Goal: Task Accomplishment & Management: Manage account settings

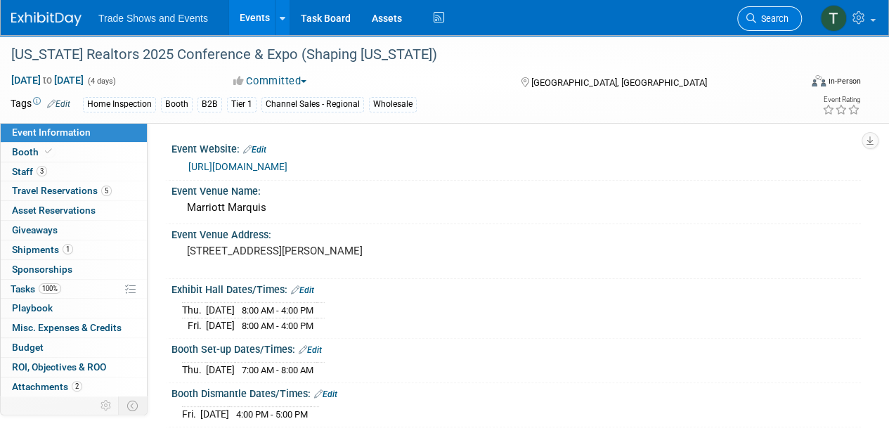
click at [780, 21] on span "Search" at bounding box center [772, 18] width 32 height 11
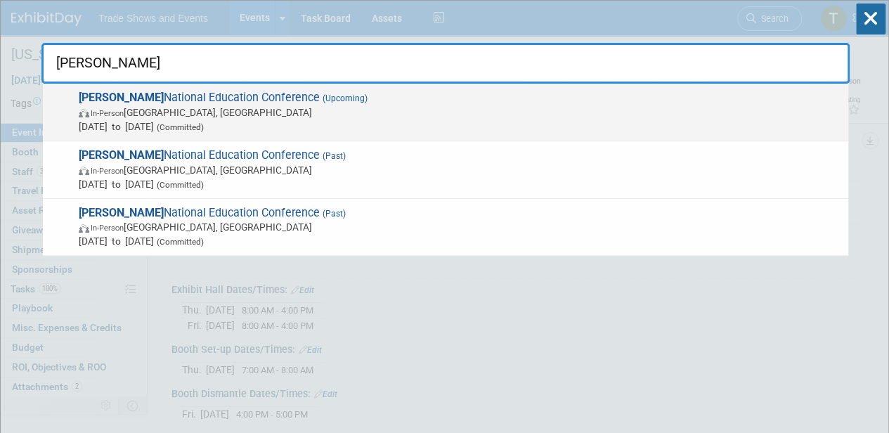
type input "[PERSON_NAME]"
click at [138, 100] on span "[PERSON_NAME] National Education Conference (Upcoming) In-Person [GEOGRAPHIC_DA…" at bounding box center [457, 112] width 766 height 43
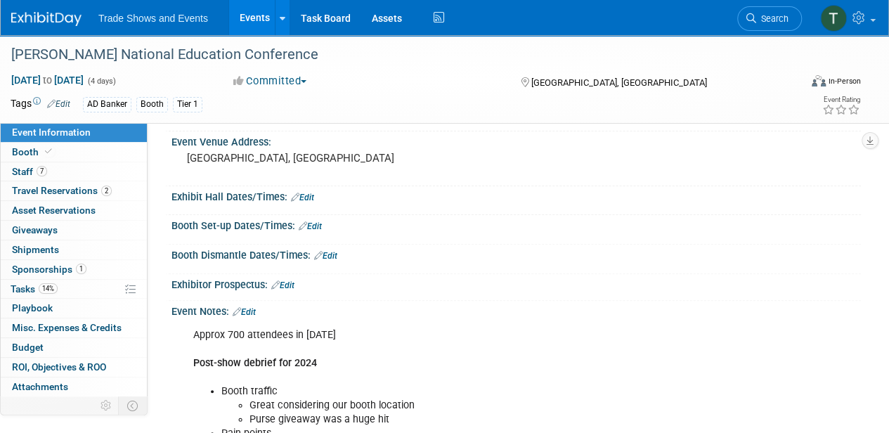
scroll to position [93, 0]
click at [315, 222] on link "Edit" at bounding box center [310, 226] width 23 height 10
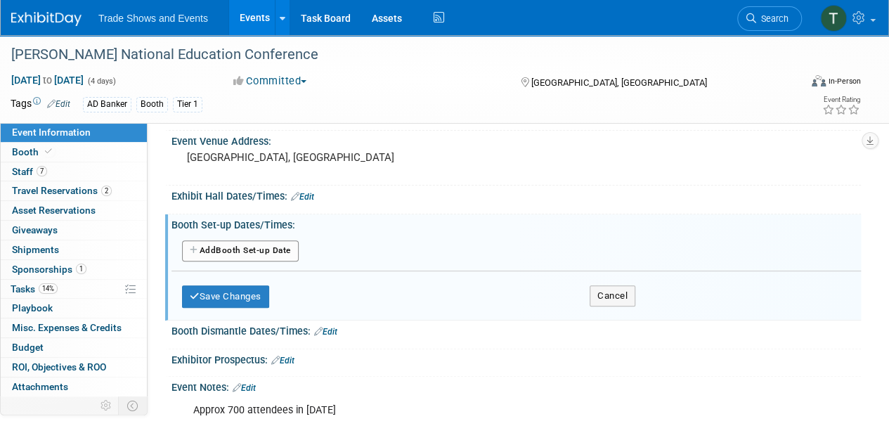
click at [240, 250] on button "Add Another Booth Set-up Date" at bounding box center [240, 250] width 117 height 21
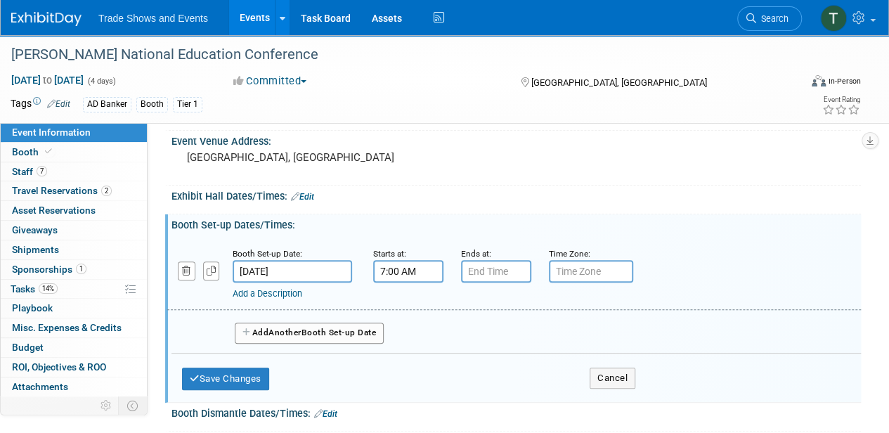
click at [420, 273] on input "7:00 AM" at bounding box center [408, 271] width 70 height 22
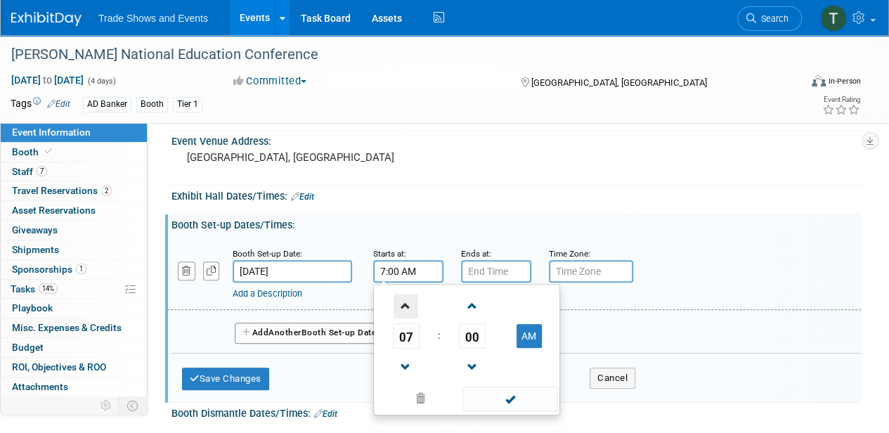
click at [412, 305] on span at bounding box center [405, 306] width 25 height 25
type input "11:00 AM"
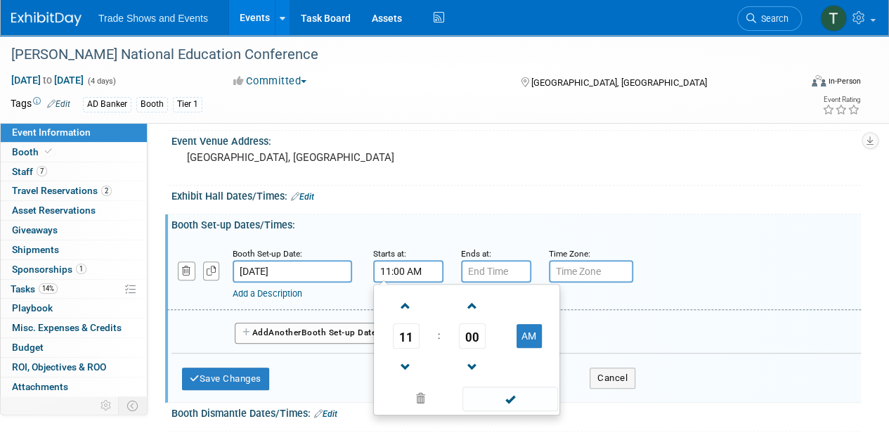
click at [473, 271] on input "text" at bounding box center [496, 271] width 70 height 22
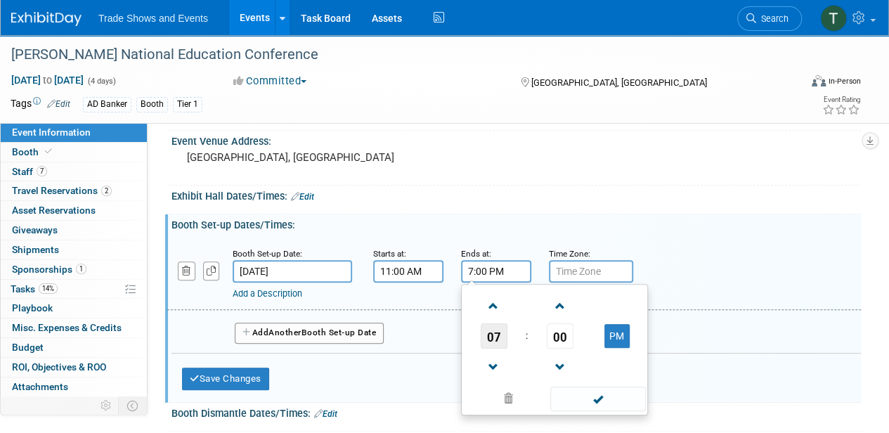
click at [493, 333] on span "07" at bounding box center [493, 335] width 27 height 25
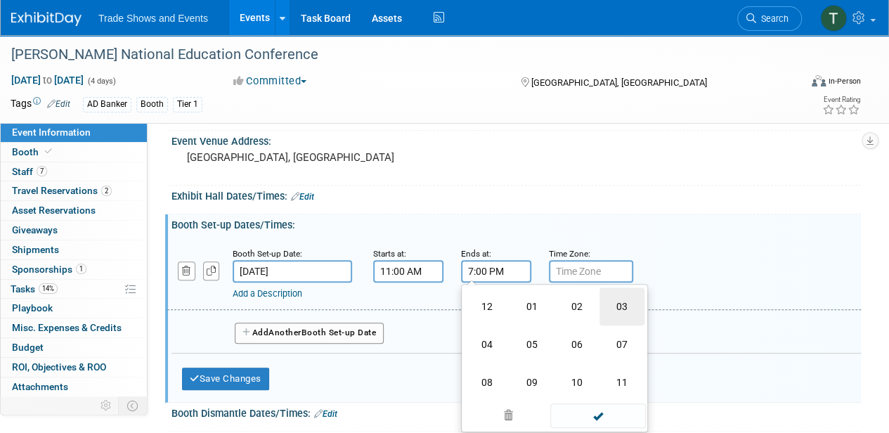
click at [624, 303] on td "03" at bounding box center [621, 306] width 45 height 38
type input "3:00 PM"
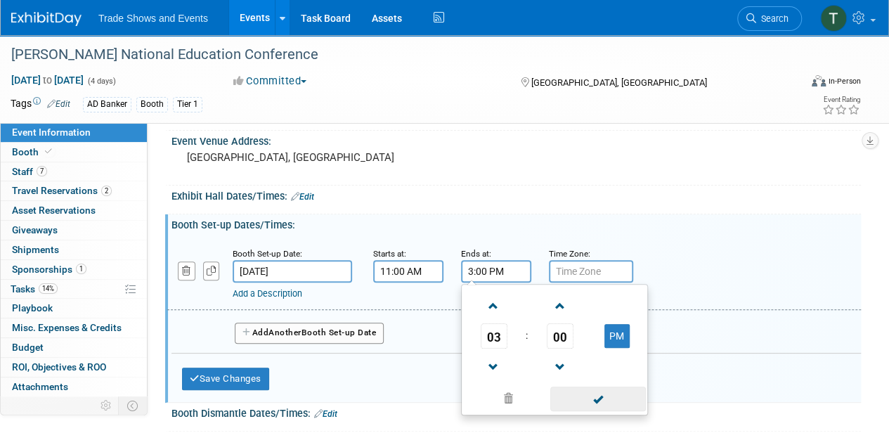
click at [611, 395] on span at bounding box center [597, 398] width 95 height 25
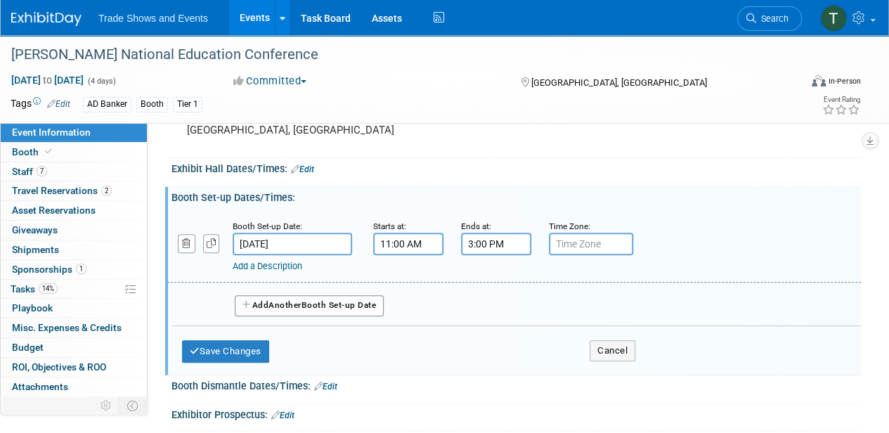
scroll to position [140, 0]
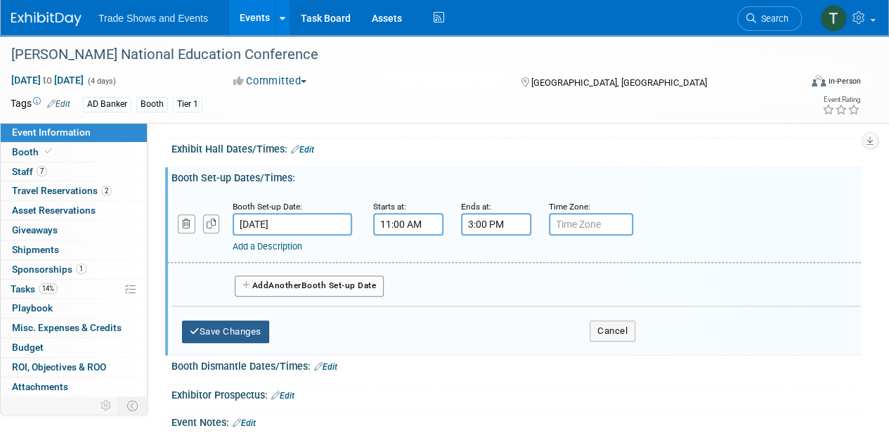
click at [235, 323] on button "Save Changes" at bounding box center [225, 331] width 87 height 22
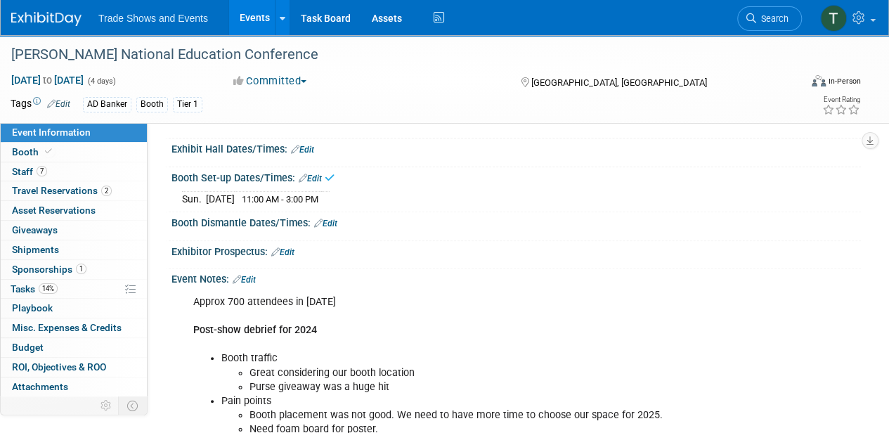
click at [306, 147] on link "Edit" at bounding box center [302, 150] width 23 height 10
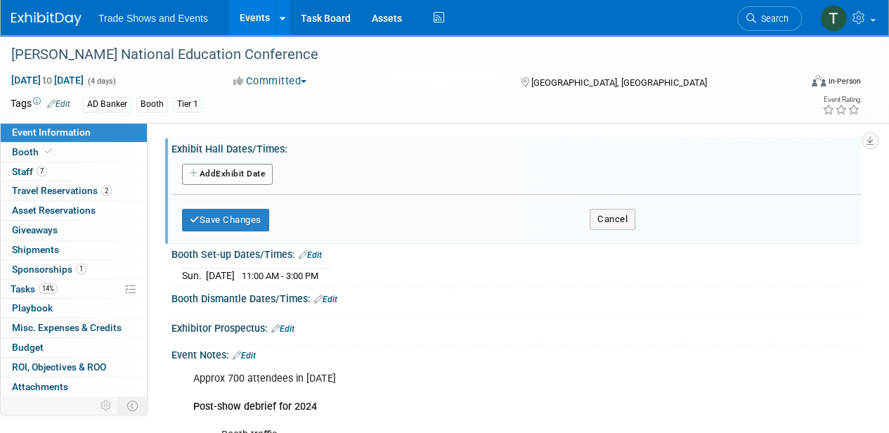
click at [214, 177] on button "Add Another Exhibit Date" at bounding box center [227, 174] width 91 height 21
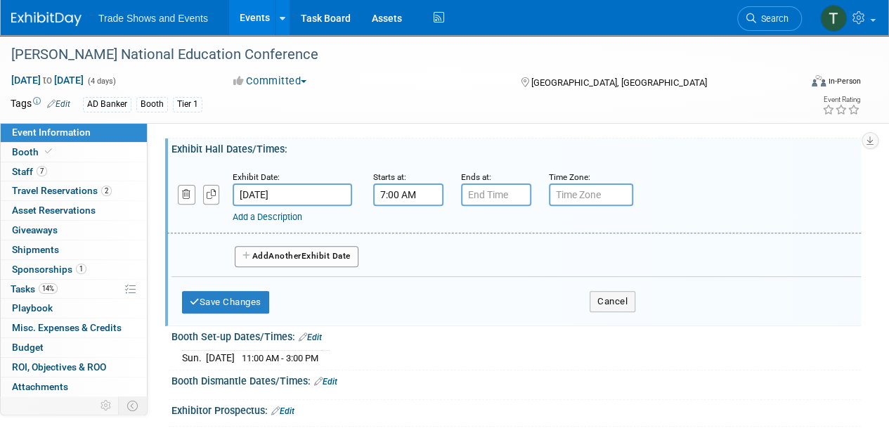
click at [405, 191] on input "7:00 AM" at bounding box center [408, 194] width 70 height 22
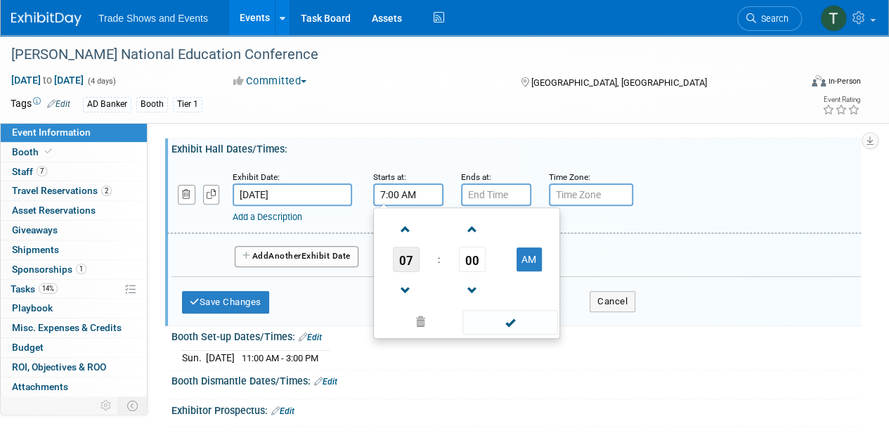
click at [405, 258] on span "07" at bounding box center [406, 259] width 27 height 25
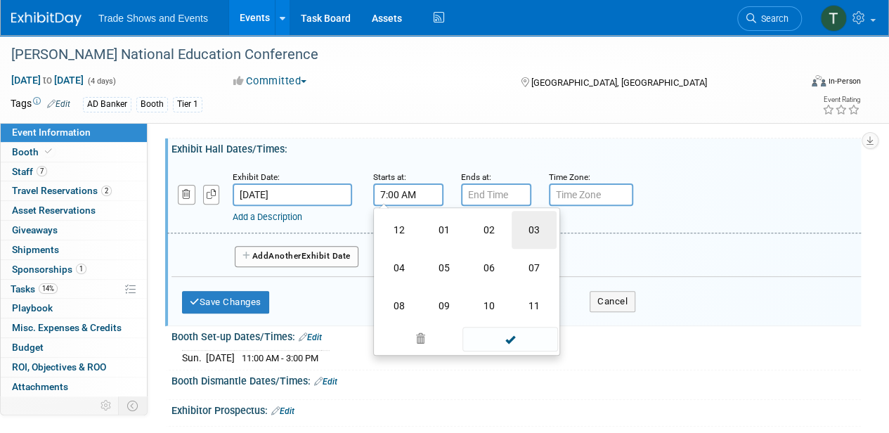
click at [541, 229] on td "03" at bounding box center [533, 230] width 45 height 38
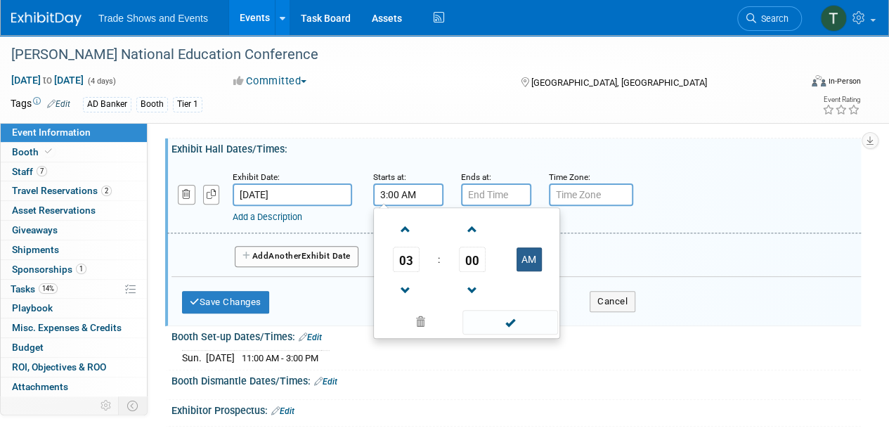
click at [531, 264] on button "AM" at bounding box center [528, 259] width 25 height 24
type input "3:00 PM"
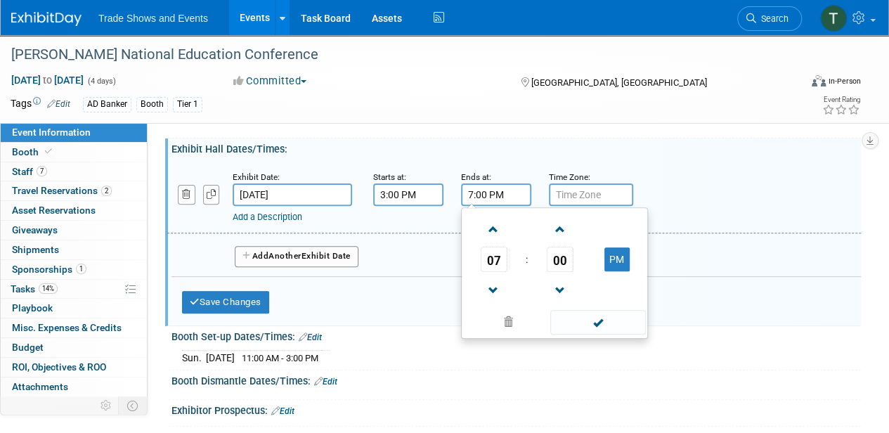
click at [495, 193] on input "7:00 PM" at bounding box center [496, 194] width 70 height 22
click at [493, 282] on span at bounding box center [493, 290] width 25 height 25
type input "6:00 PM"
click at [591, 326] on span at bounding box center [597, 322] width 95 height 25
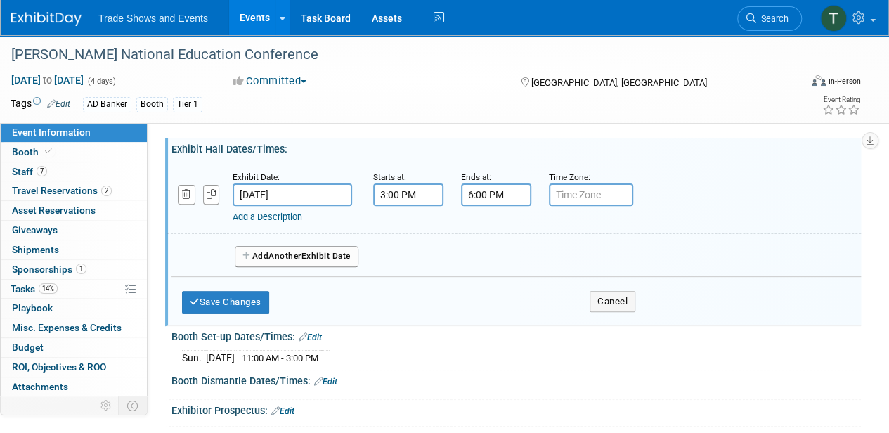
click at [279, 249] on button "Add Another Exhibit Date" at bounding box center [297, 256] width 124 height 21
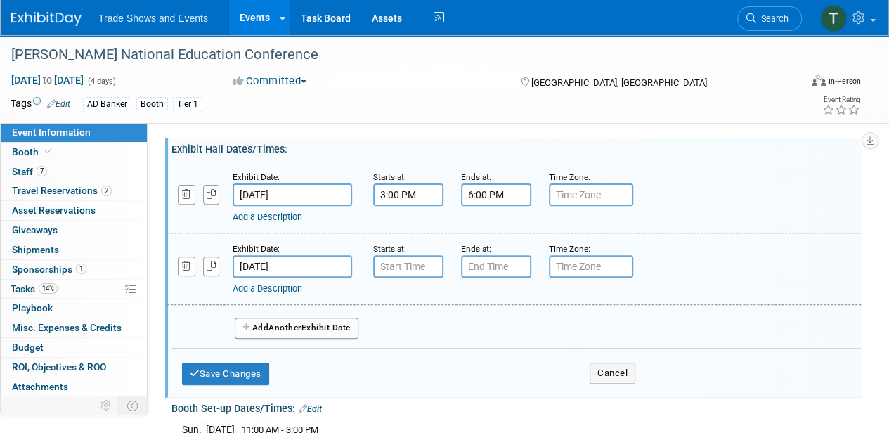
type input "7:00 AM"
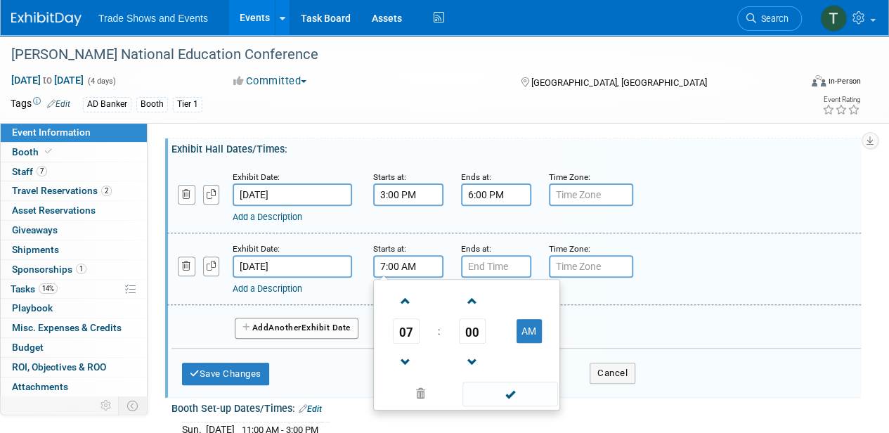
click at [407, 266] on input "7:00 AM" at bounding box center [408, 266] width 70 height 22
click at [465, 269] on input "7:00 PM" at bounding box center [496, 266] width 70 height 22
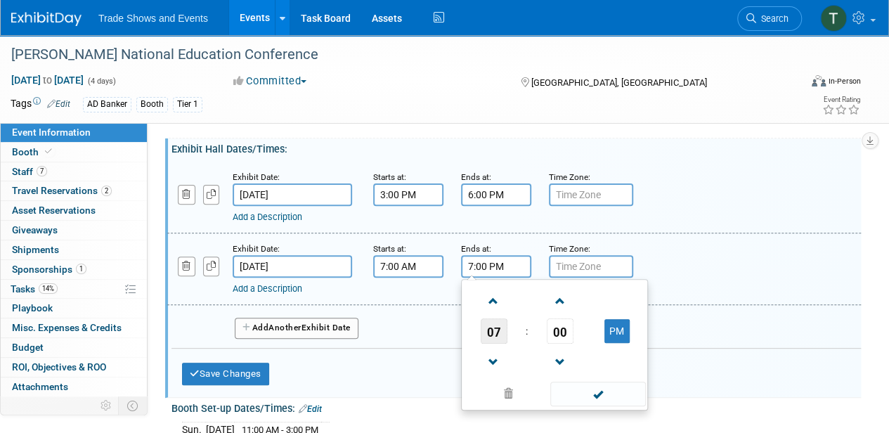
click at [492, 326] on span "07" at bounding box center [493, 330] width 27 height 25
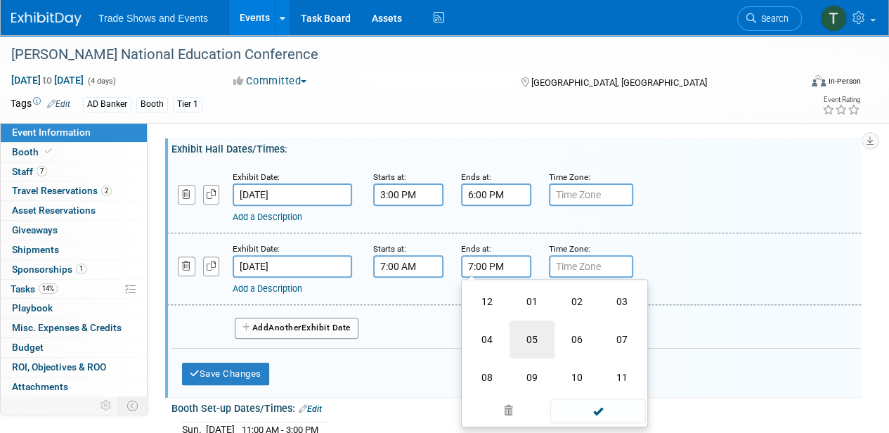
click at [526, 339] on td "05" at bounding box center [531, 339] width 45 height 38
type input "5:00 PM"
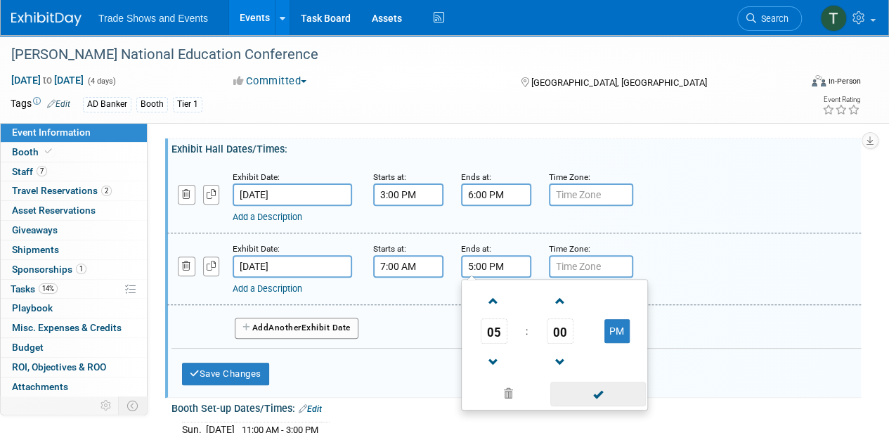
click at [603, 391] on span at bounding box center [597, 393] width 95 height 25
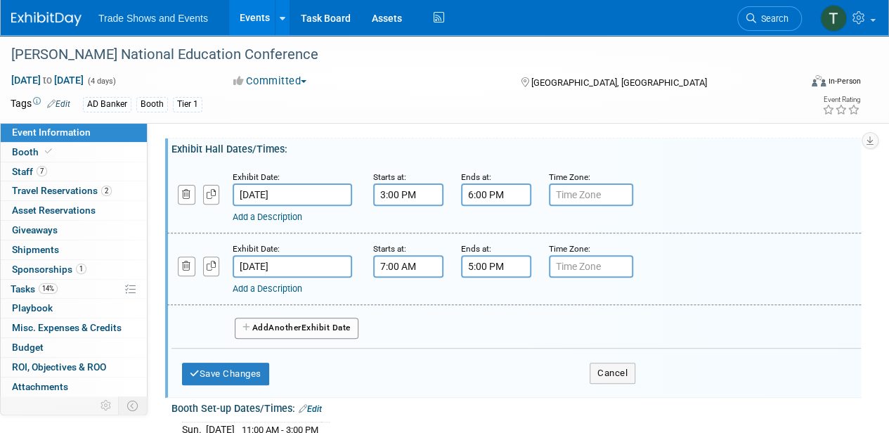
click at [336, 326] on button "Add Another Exhibit Date" at bounding box center [297, 327] width 124 height 21
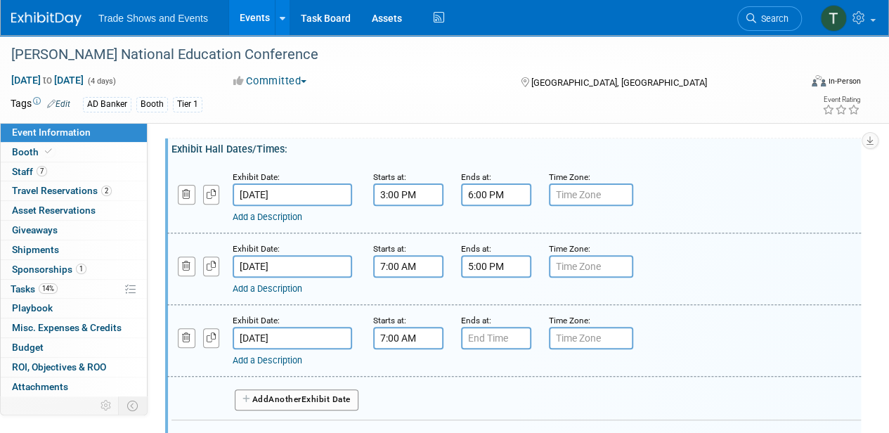
click at [414, 341] on input "7:00 AM" at bounding box center [408, 338] width 70 height 22
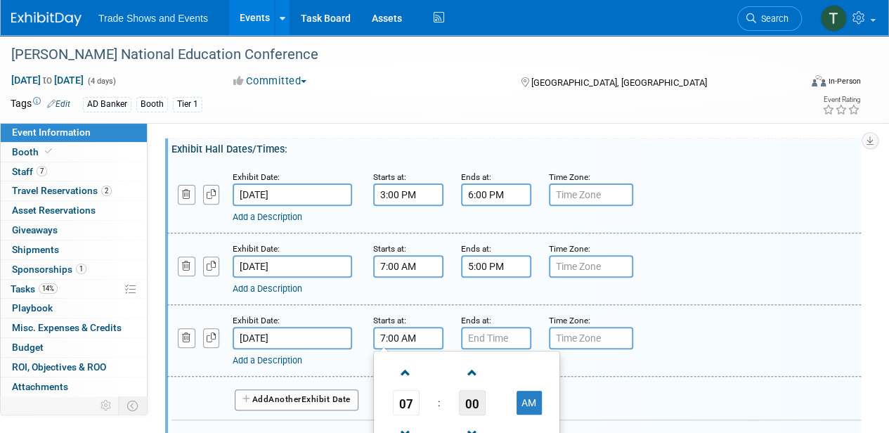
click at [471, 401] on span "00" at bounding box center [472, 402] width 27 height 25
click at [480, 405] on td "30" at bounding box center [488, 411] width 45 height 38
type input "7:30 AM"
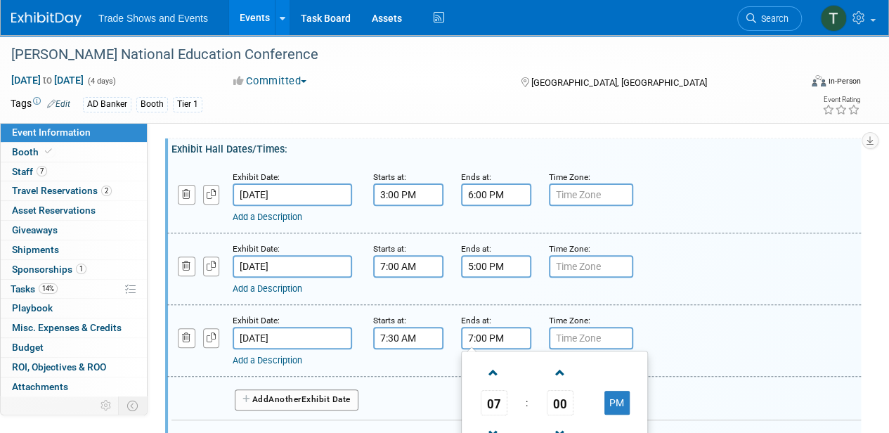
click at [485, 336] on input "7:00 PM" at bounding box center [496, 338] width 70 height 22
click at [495, 397] on span "07" at bounding box center [493, 402] width 27 height 25
click at [531, 365] on td "01" at bounding box center [531, 373] width 45 height 38
click at [565, 402] on span "00" at bounding box center [559, 402] width 27 height 25
click at [576, 407] on td "30" at bounding box center [576, 411] width 45 height 38
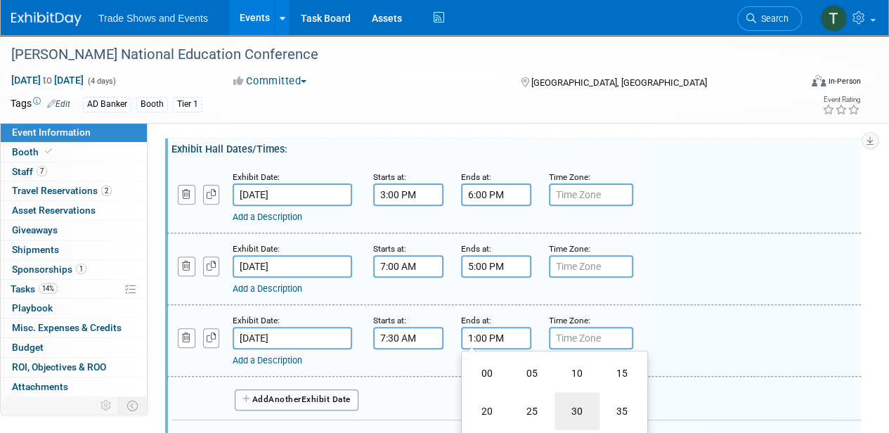
type input "1:30 PM"
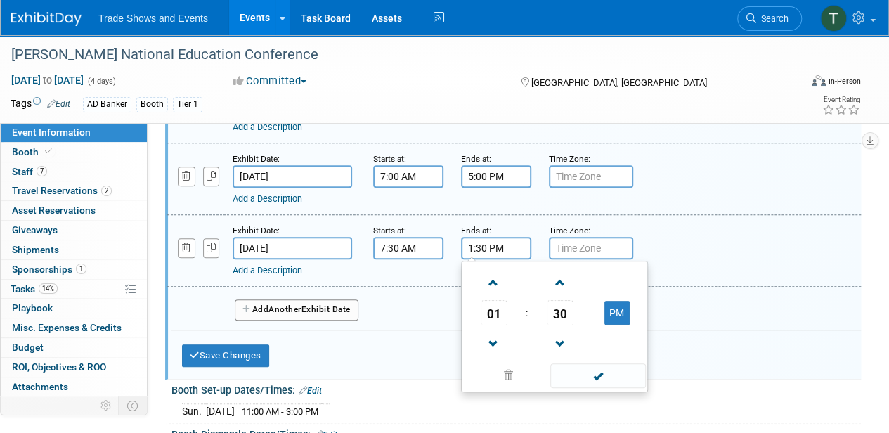
scroll to position [234, 0]
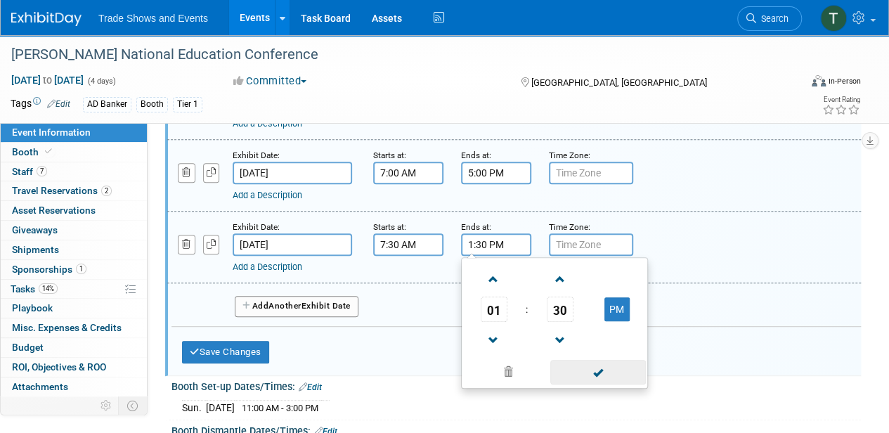
click at [588, 371] on span at bounding box center [597, 372] width 95 height 25
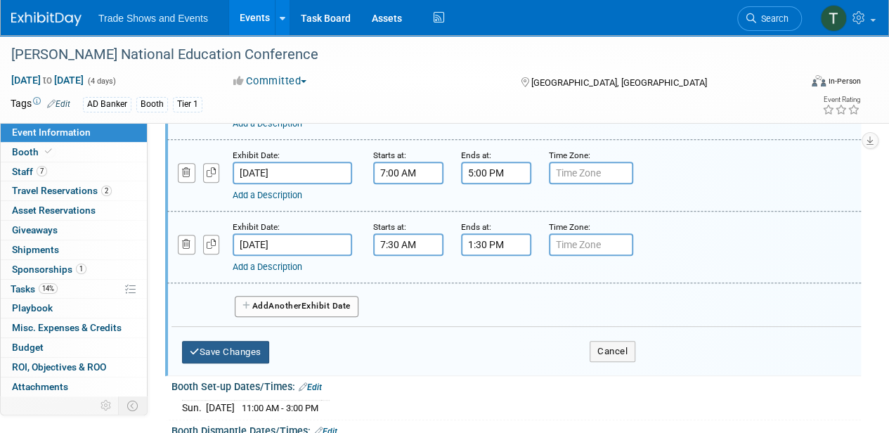
click at [223, 350] on button "Save Changes" at bounding box center [225, 352] width 87 height 22
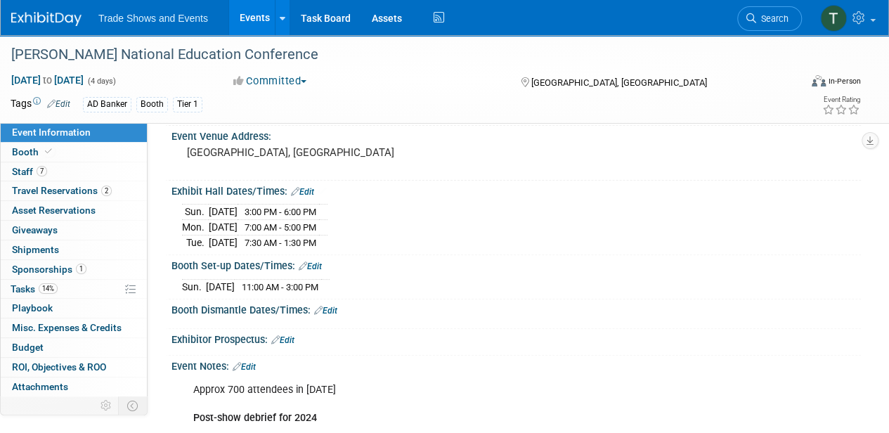
scroll to position [93, 0]
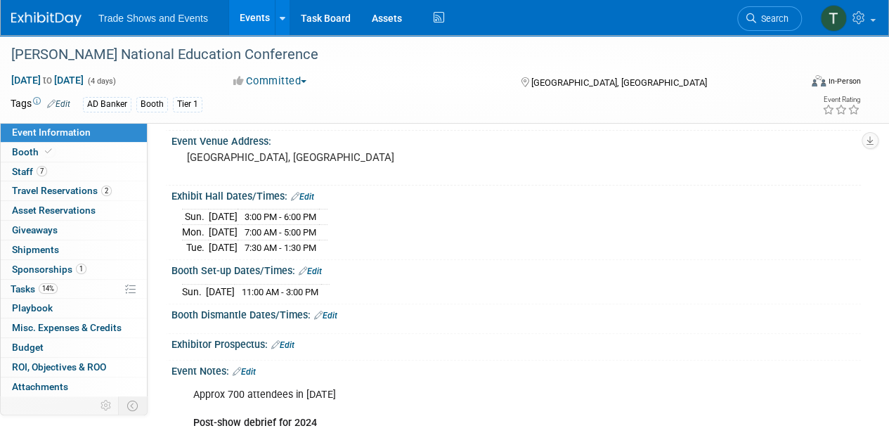
click at [333, 310] on link "Edit" at bounding box center [325, 315] width 23 height 10
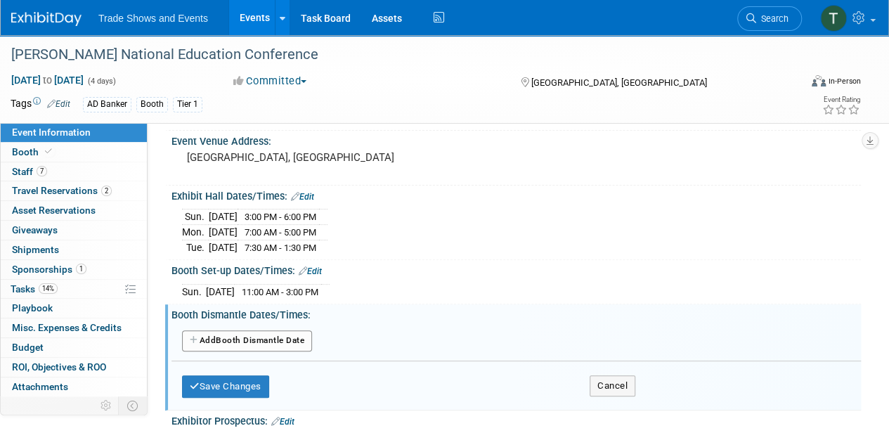
click at [276, 331] on button "Add Another Booth Dismantle Date" at bounding box center [247, 340] width 130 height 21
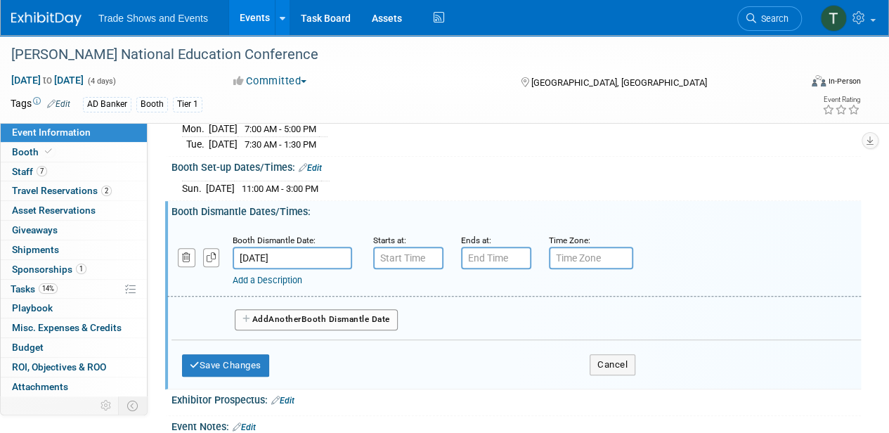
scroll to position [234, 0]
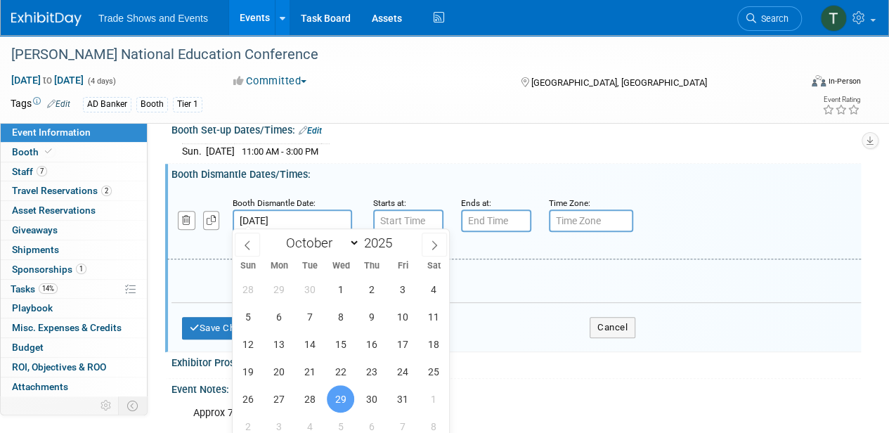
click at [292, 216] on input "Oct 29, 2025" at bounding box center [292, 220] width 119 height 22
click at [310, 396] on span "28" at bounding box center [309, 398] width 27 height 27
type input "Oct 28, 2025"
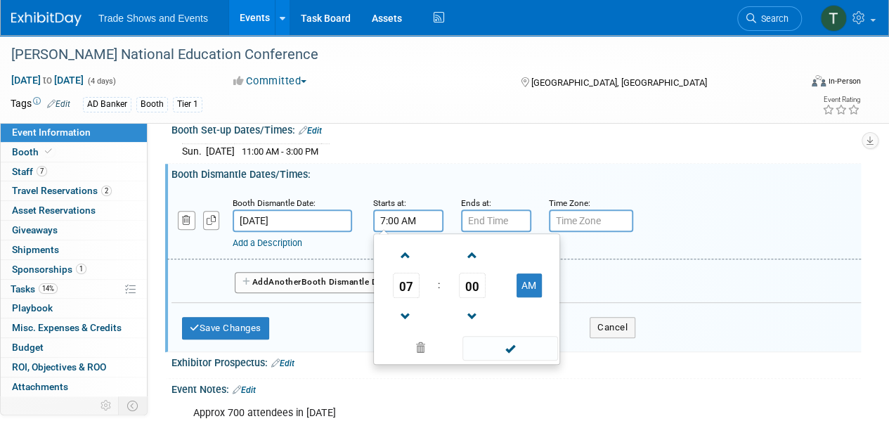
click at [408, 209] on input "7:00 AM" at bounding box center [408, 220] width 70 height 22
click at [406, 274] on span "07" at bounding box center [406, 285] width 27 height 25
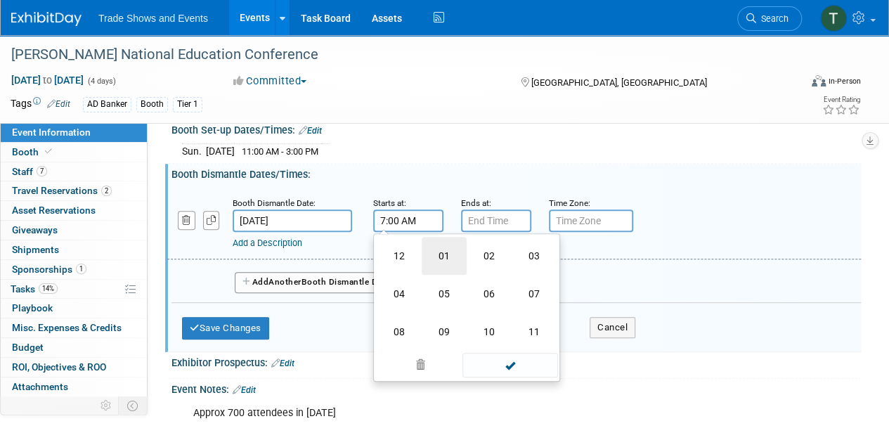
click at [457, 251] on td "01" at bounding box center [443, 256] width 45 height 38
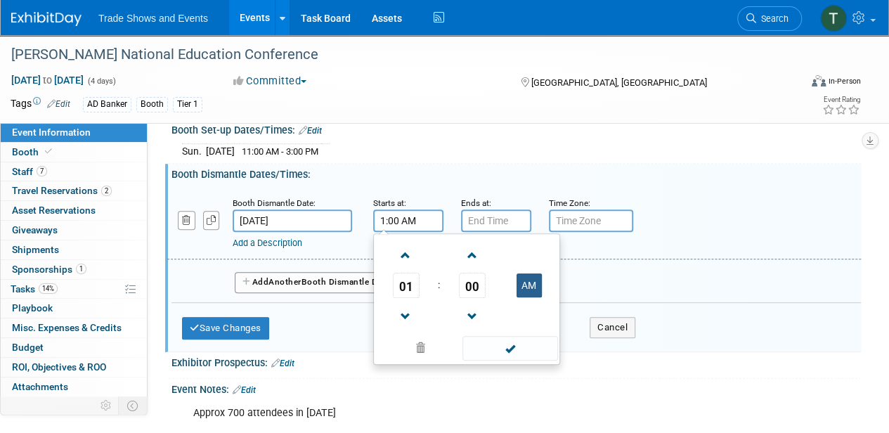
click at [532, 278] on button "AM" at bounding box center [528, 285] width 25 height 24
click at [468, 283] on span "00" at bounding box center [472, 285] width 27 height 25
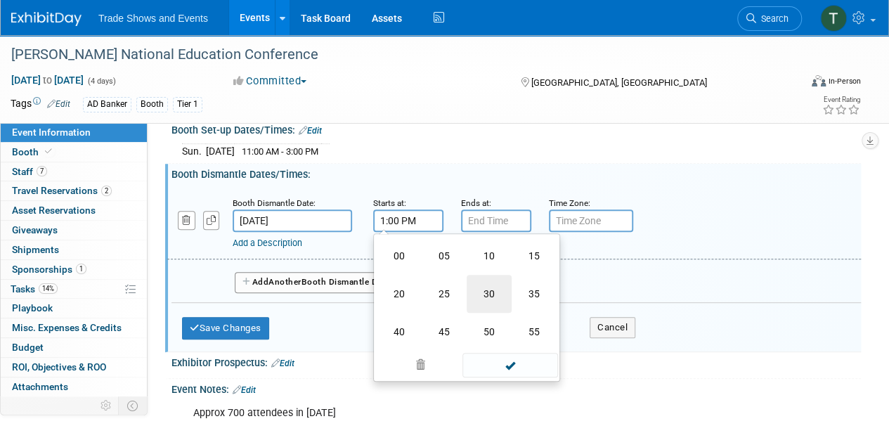
click at [495, 283] on td "30" at bounding box center [488, 294] width 45 height 38
type input "1:30 PM"
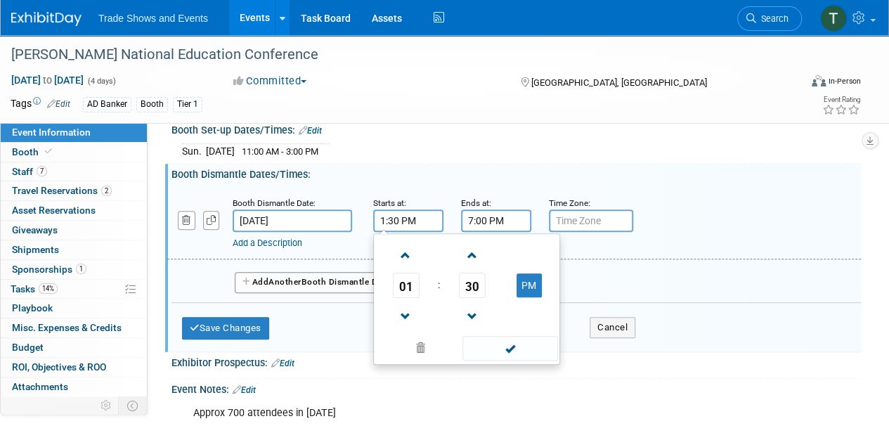
click at [489, 218] on input "7:00 PM" at bounding box center [496, 220] width 70 height 22
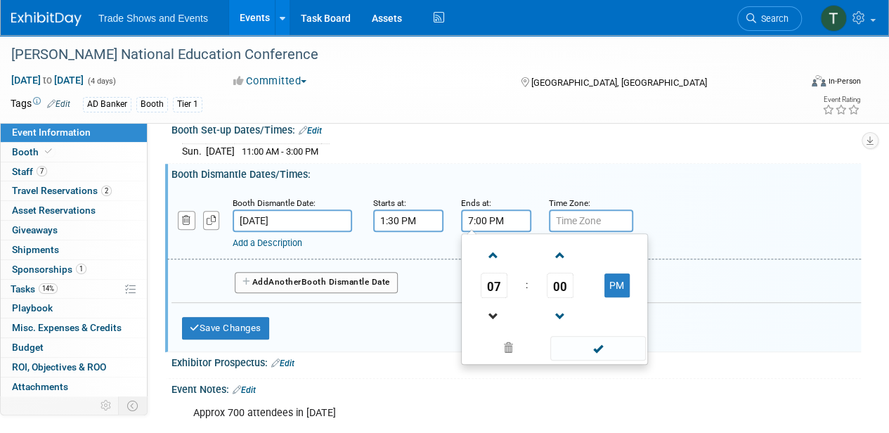
click at [492, 298] on link at bounding box center [493, 316] width 27 height 36
click at [493, 287] on span "06" at bounding box center [493, 285] width 27 height 25
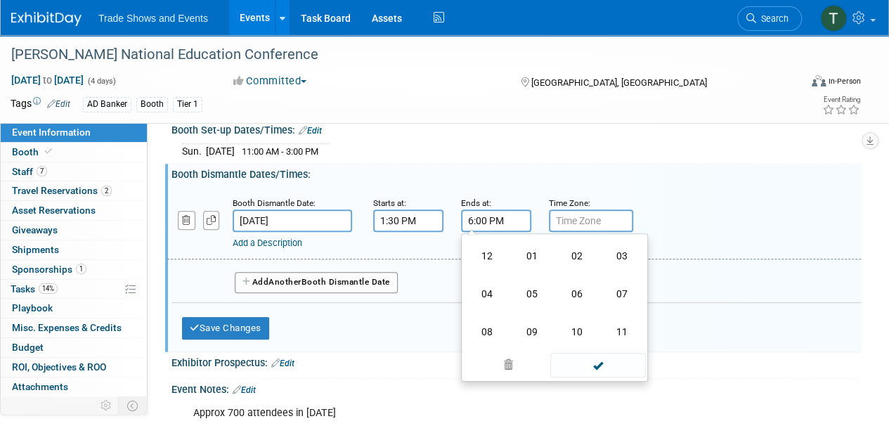
click at [621, 254] on td "03" at bounding box center [621, 256] width 45 height 38
type input "3:00 PM"
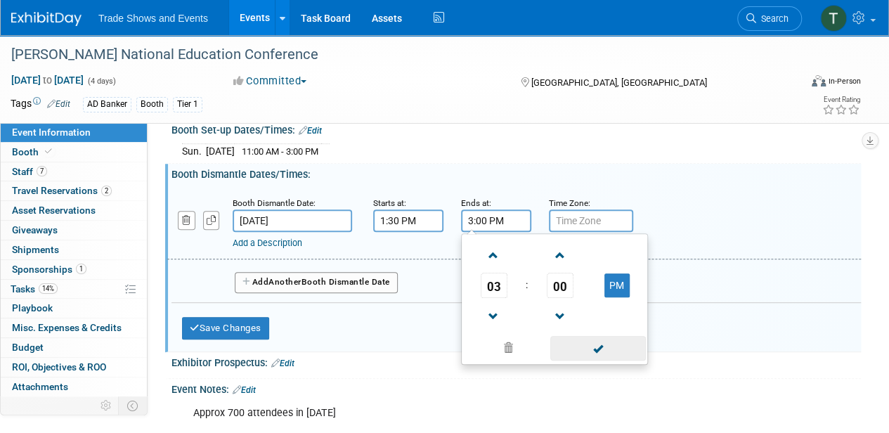
click at [621, 336] on span at bounding box center [597, 348] width 95 height 25
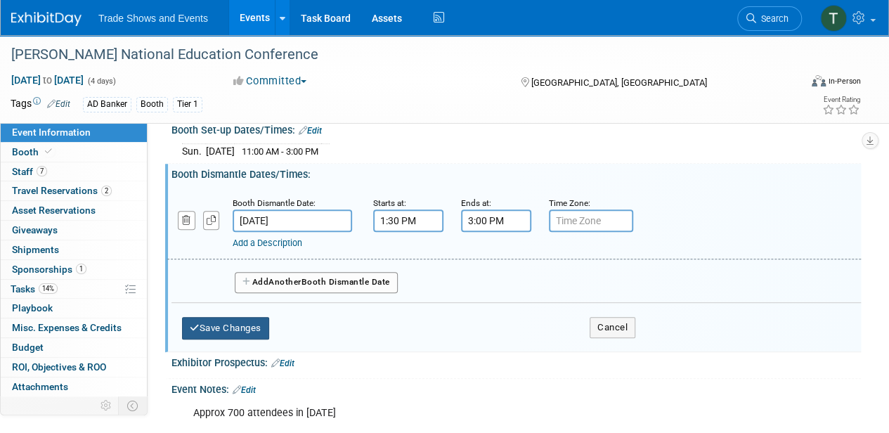
click at [220, 319] on button "Save Changes" at bounding box center [225, 328] width 87 height 22
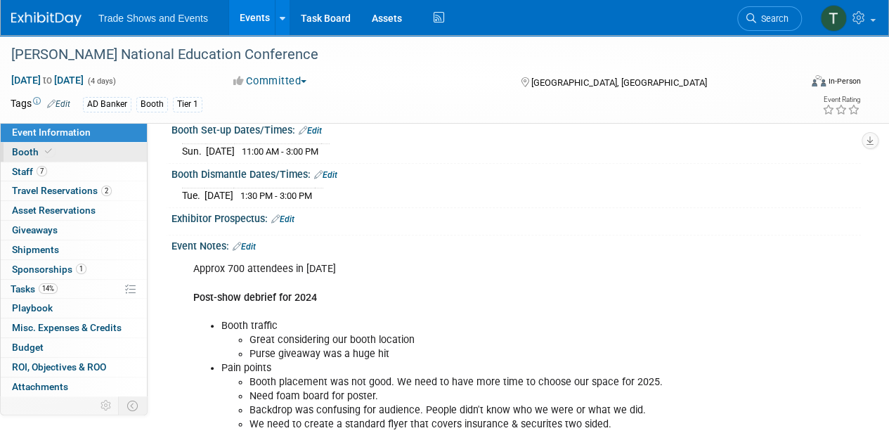
click at [38, 157] on link "Booth" at bounding box center [74, 152] width 146 height 19
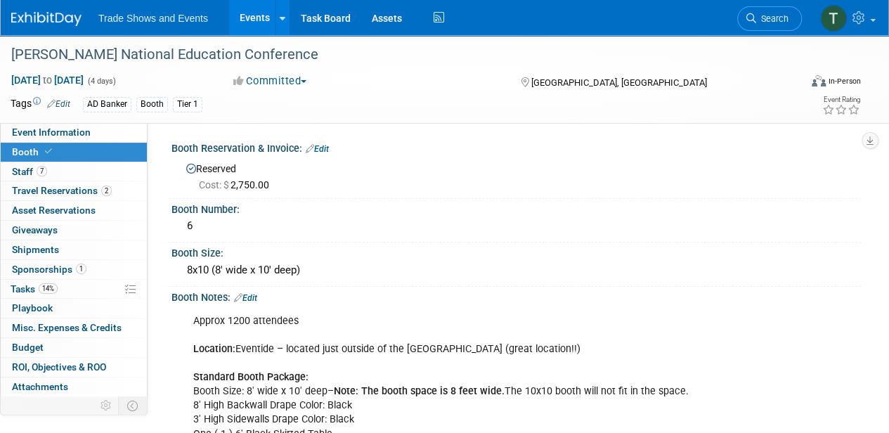
scroll to position [0, 0]
click at [227, 226] on div "6" at bounding box center [516, 227] width 668 height 22
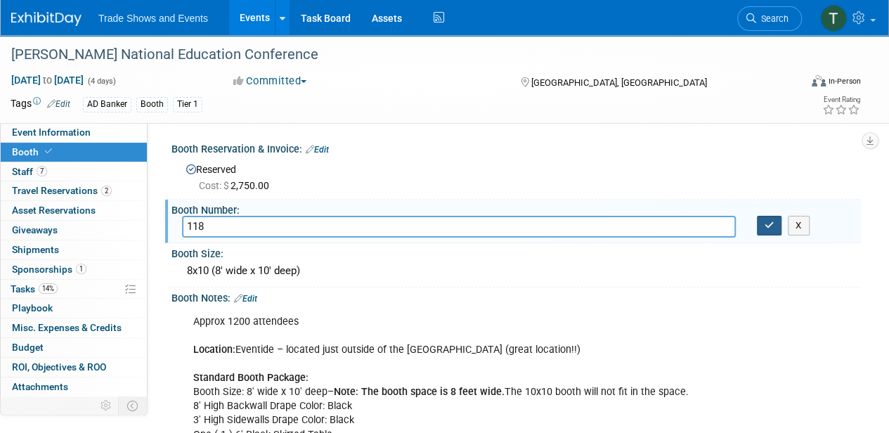
type input "118"
click at [759, 223] on button "button" at bounding box center [769, 226] width 25 height 20
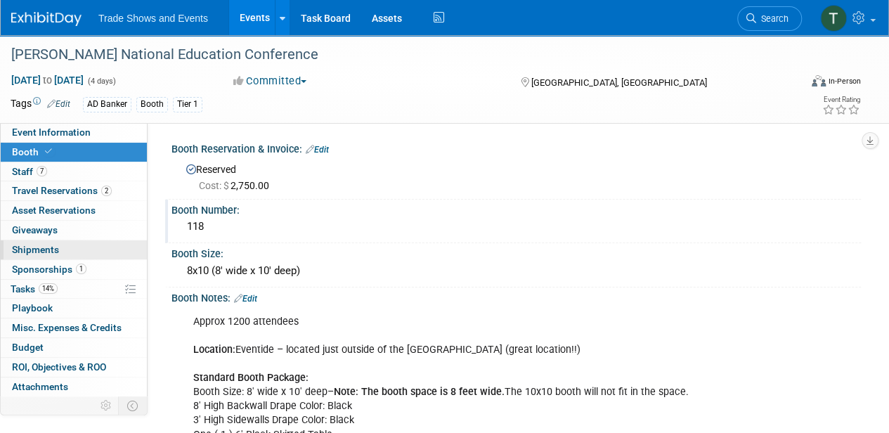
click at [28, 245] on span "Shipments 0" at bounding box center [35, 249] width 47 height 11
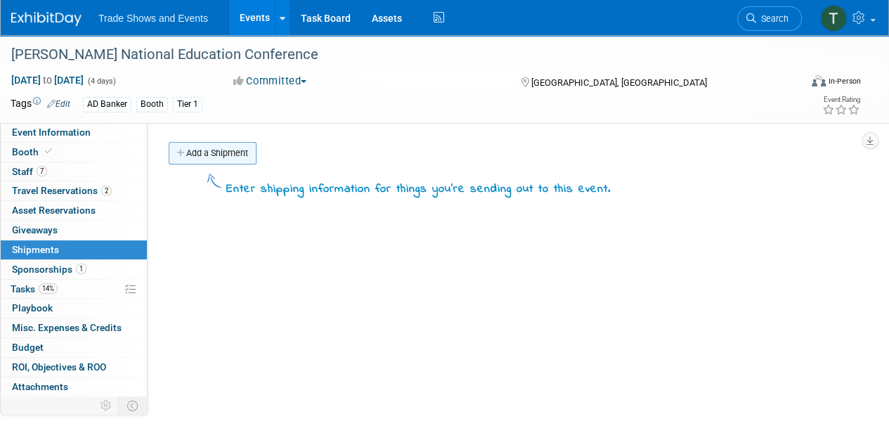
click at [190, 148] on link "Add a Shipment" at bounding box center [213, 153] width 88 height 22
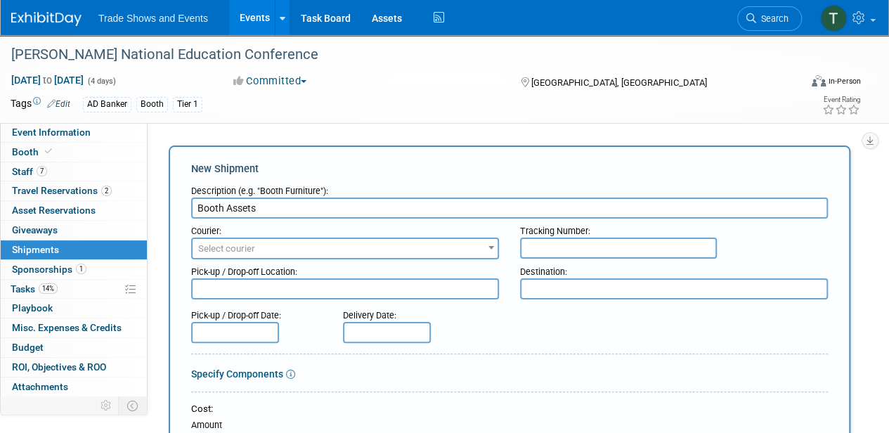
type input "Booth Assets"
click at [458, 247] on span "Select courier" at bounding box center [344, 249] width 305 height 20
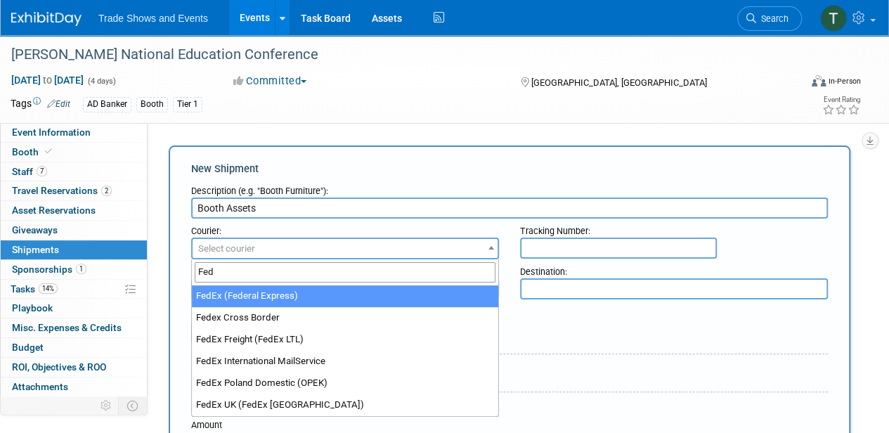
type input "Fed"
select select "206"
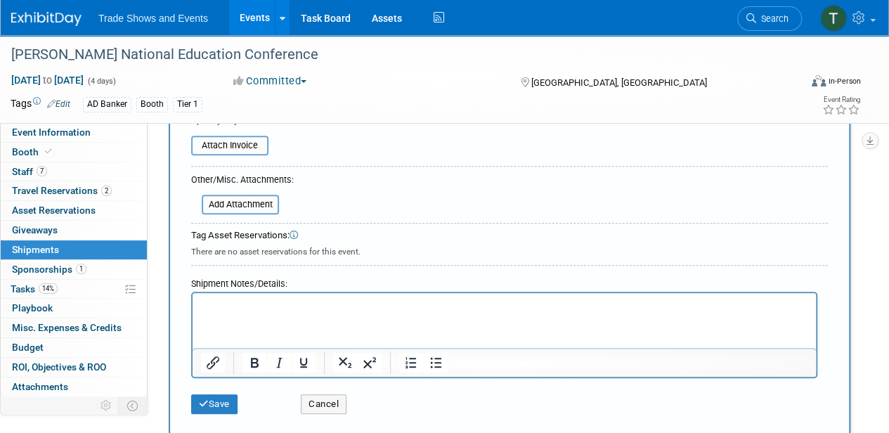
scroll to position [374, 0]
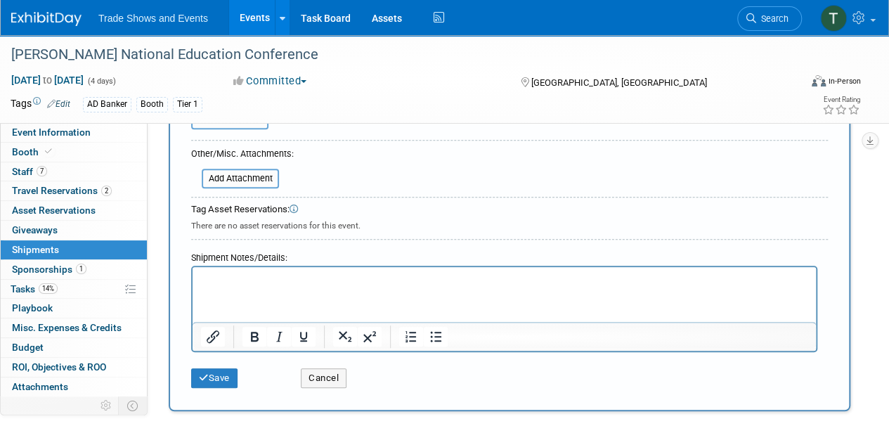
click at [295, 275] on p "Rich Text Area. Press ALT-0 for help." at bounding box center [504, 280] width 607 height 14
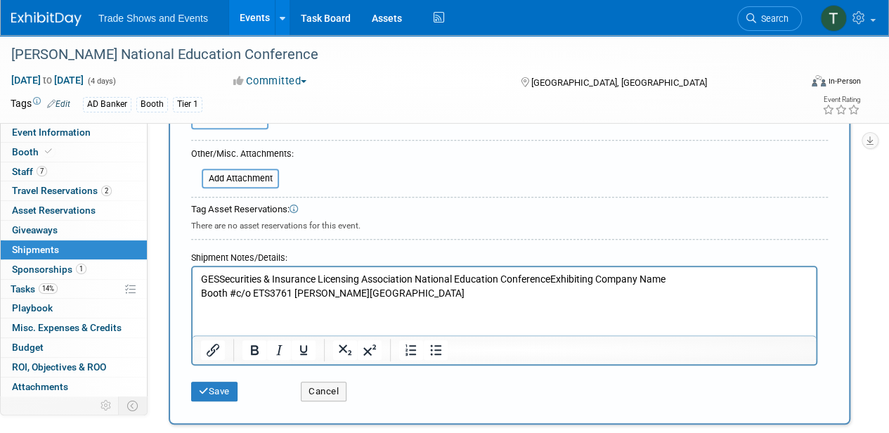
click at [221, 278] on p "GESSecurities & Insurance Licensing Association National Education ConferenceEx…" at bounding box center [504, 286] width 607 height 27
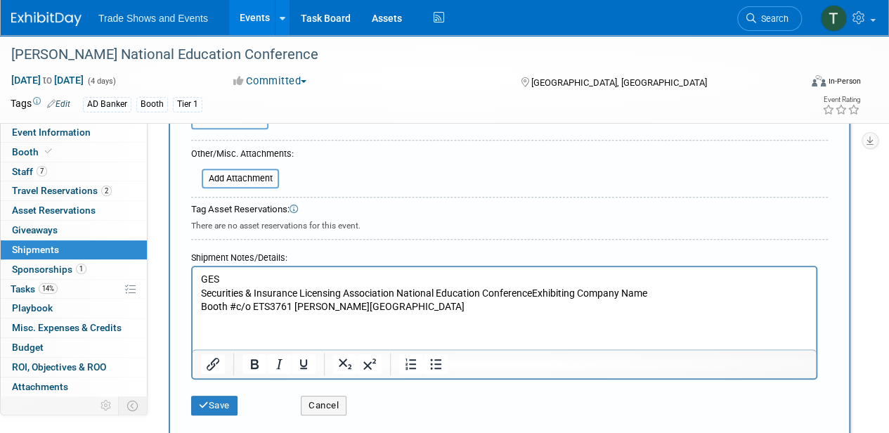
click at [534, 292] on p "Securities & Insurance Licensing Association National Education ConferenceExhib…" at bounding box center [504, 300] width 607 height 27
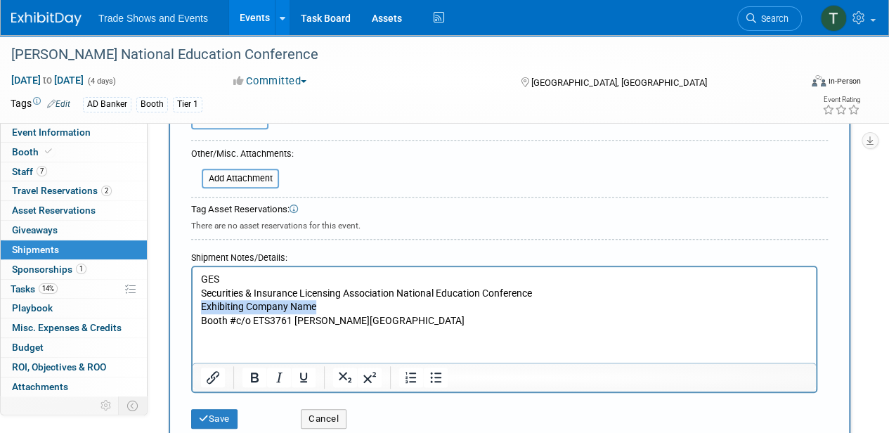
drag, startPoint x: 317, startPoint y: 307, endPoint x: 189, endPoint y: 302, distance: 128.6
click at [192, 302] on html "GES Securities & Insurance Licensing Association National Education Conference …" at bounding box center [503, 297] width 623 height 60
click at [234, 321] on p "A.D. Banker Booth #c/o ETS3761 Louisa StNew Orleans, LA 70126United States of A…" at bounding box center [504, 313] width 607 height 27
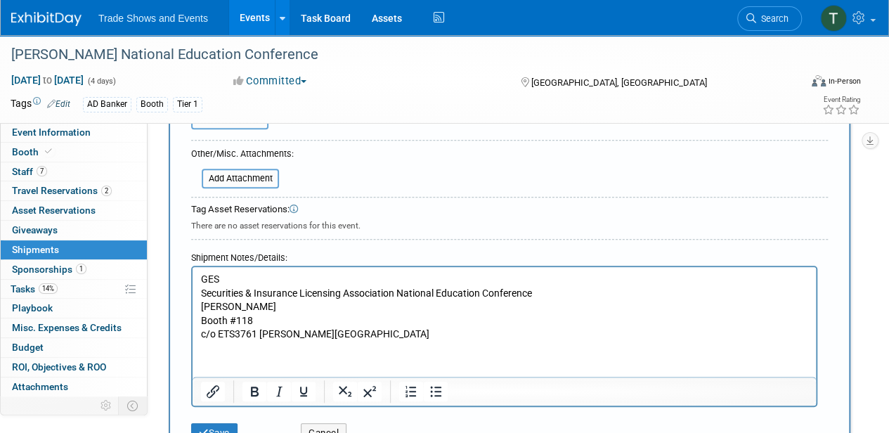
click at [261, 333] on p "c/o ETS3761 Louisa StNew Orleans, LA 70126United States of America" at bounding box center [504, 334] width 607 height 14
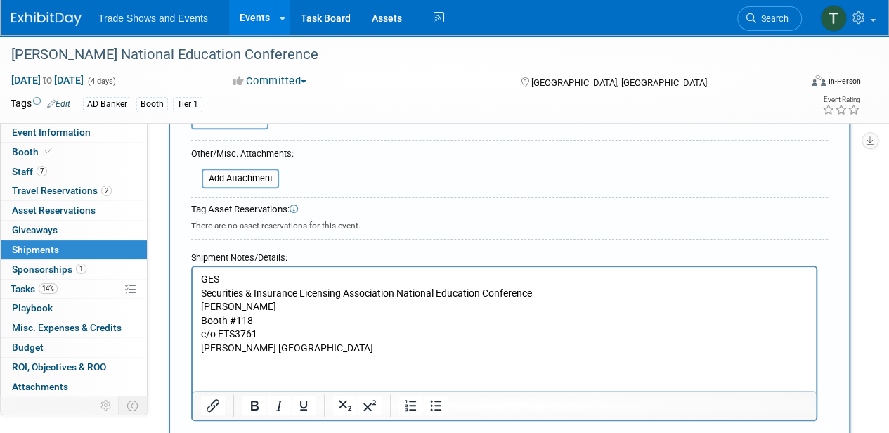
click at [243, 347] on p "Louisa StNew Orleans, LA 70126United States of America" at bounding box center [504, 348] width 607 height 14
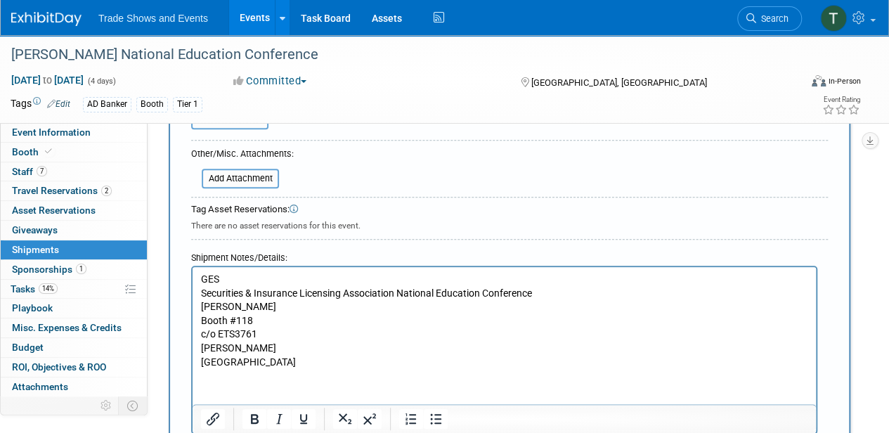
drag, startPoint x: 306, startPoint y: 361, endPoint x: 644, endPoint y: 367, distance: 337.9
click at [644, 367] on p "New Orleans, LA 70126United States of America" at bounding box center [504, 362] width 607 height 14
click at [244, 369] on html "GES Securities & Insurance Licensing Association National Education Conference …" at bounding box center [503, 318] width 623 height 102
click at [334, 369] on html "GES Securities & Insurance Licensing Association National Education Conference …" at bounding box center [503, 318] width 623 height 102
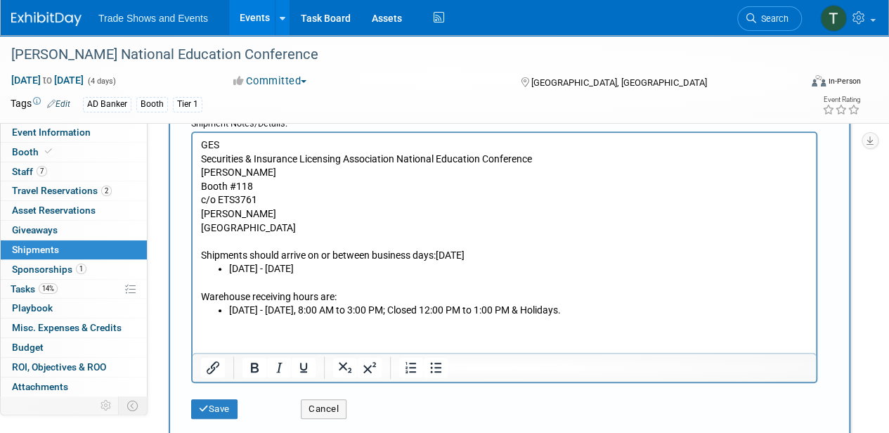
scroll to position [514, 0]
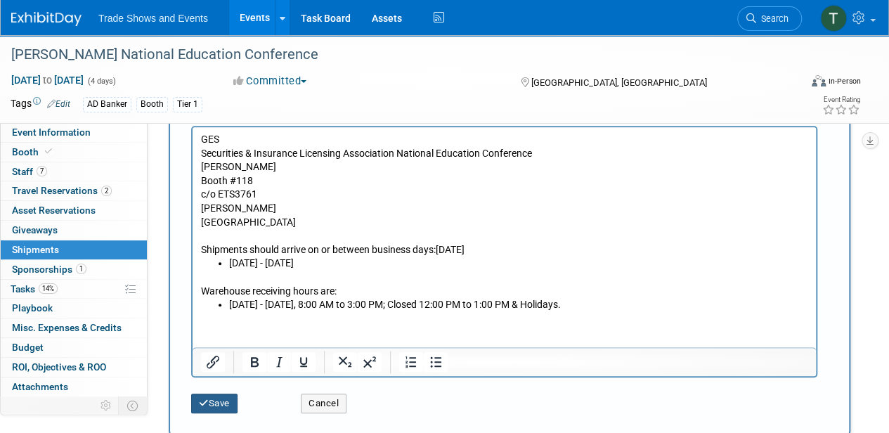
click at [199, 400] on icon "submit" at bounding box center [204, 402] width 10 height 9
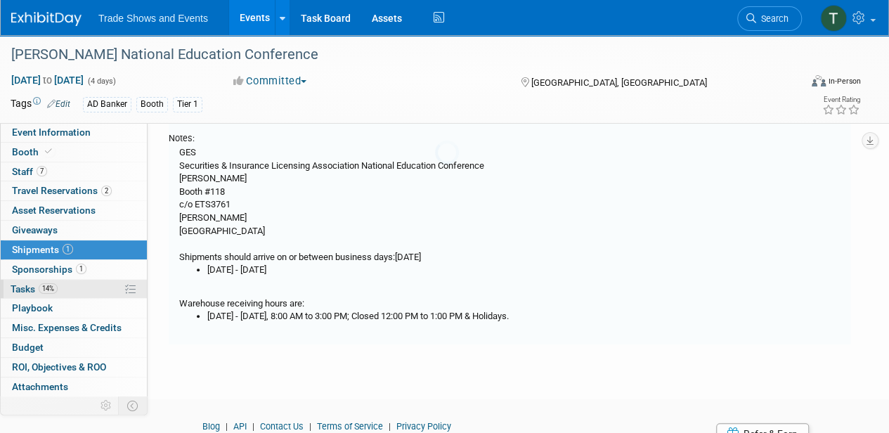
scroll to position [31, 0]
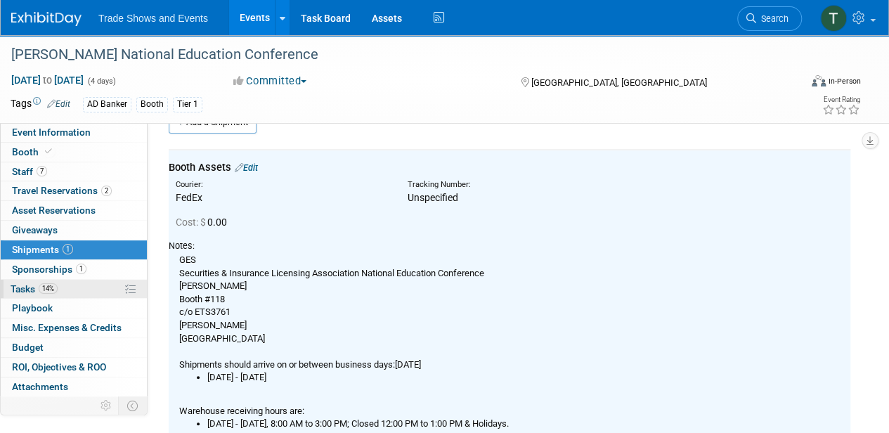
click at [35, 288] on span "Tasks 14%" at bounding box center [34, 288] width 47 height 11
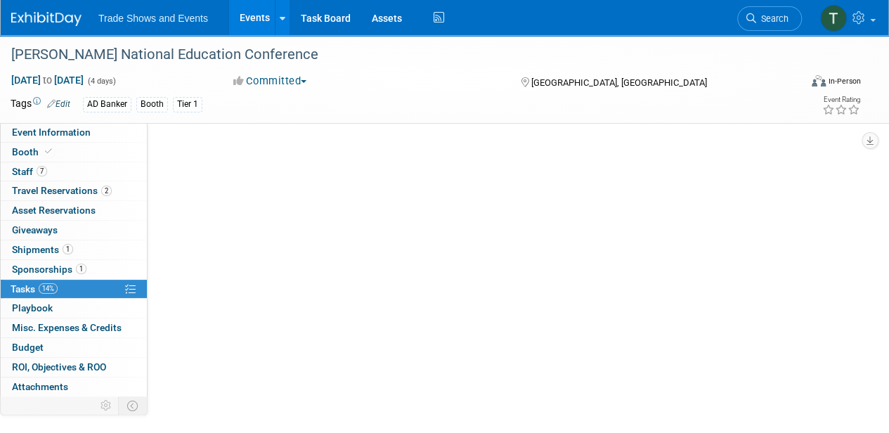
scroll to position [0, 0]
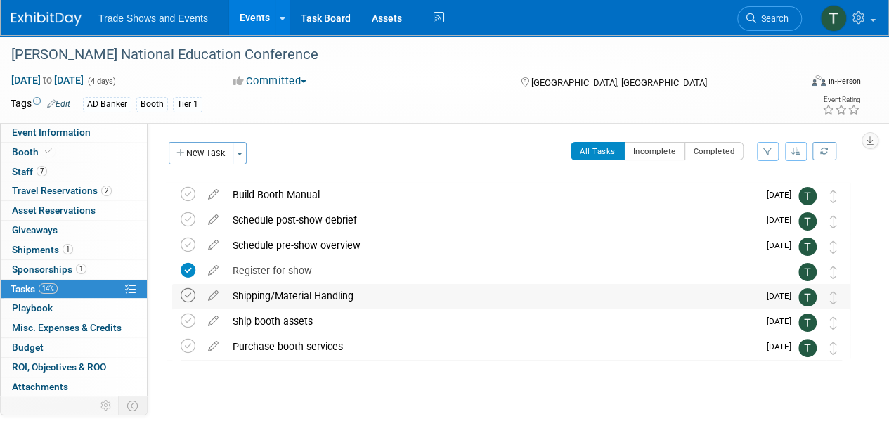
click at [187, 296] on icon at bounding box center [188, 295] width 15 height 15
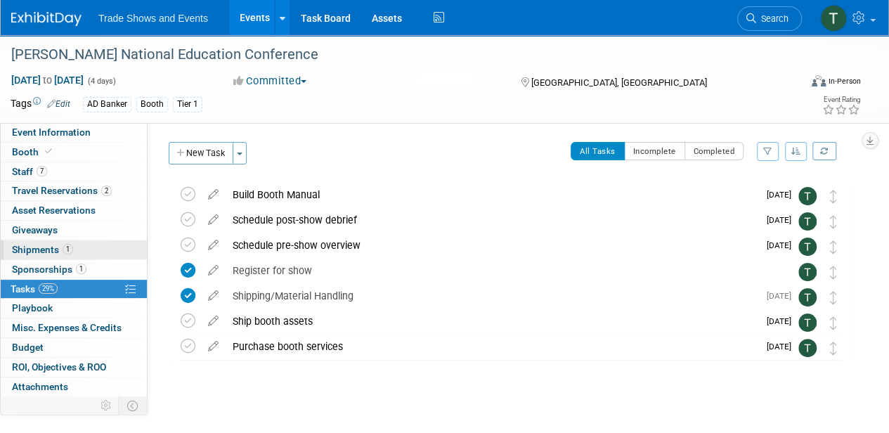
click at [48, 244] on span "Shipments 1" at bounding box center [42, 249] width 61 height 11
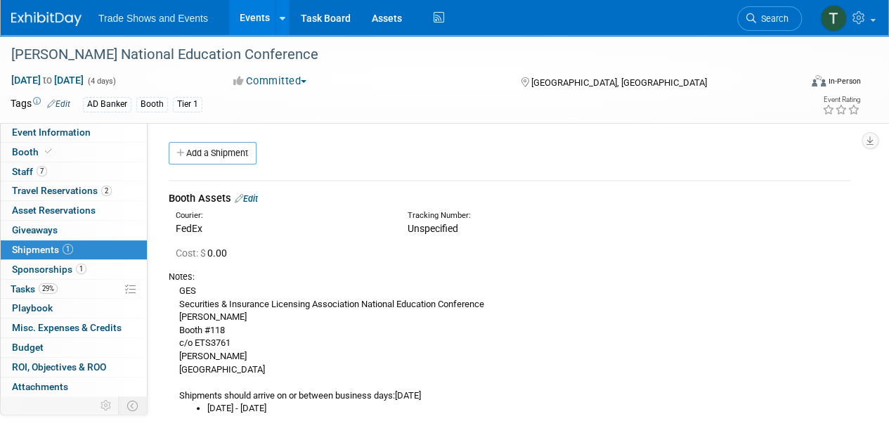
click at [251, 197] on link "Edit" at bounding box center [246, 198] width 23 height 11
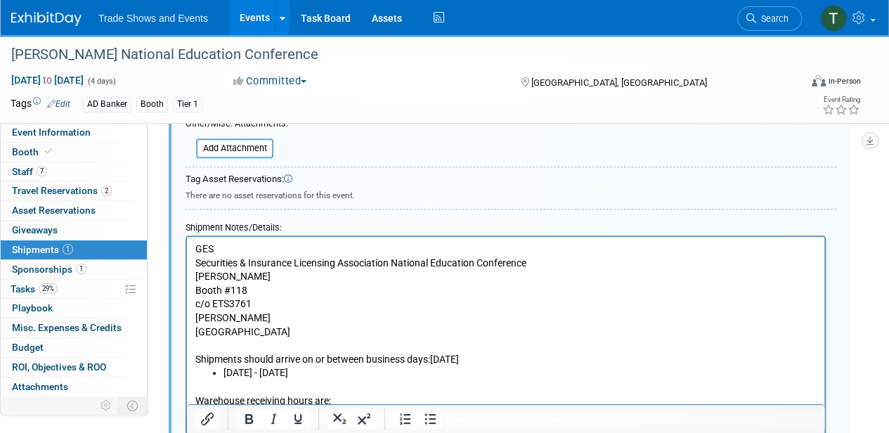
scroll to position [442, 0]
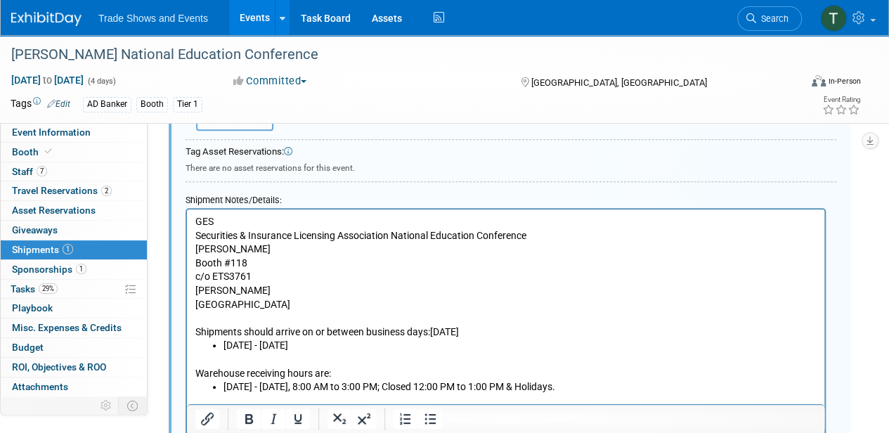
click at [607, 378] on p "Warehouse receiving hours are:" at bounding box center [505, 366] width 621 height 27
click at [598, 389] on li "Monday - Friday, 8:00 AM to 3:00 PM; Closed 12:00 PM to 1:00 PM & Holidays." at bounding box center [519, 387] width 593 height 14
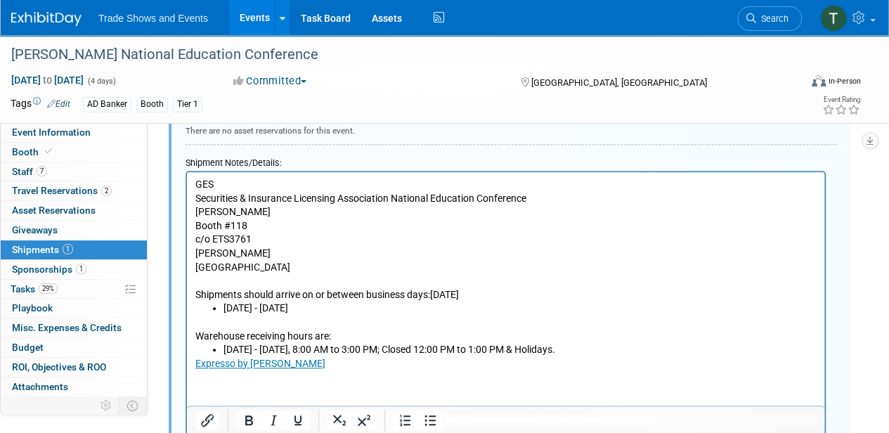
scroll to position [537, 0]
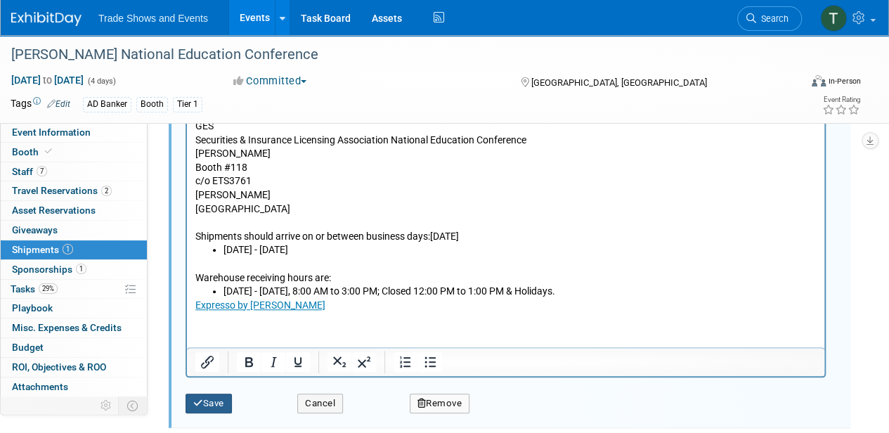
click at [211, 393] on button "Save" at bounding box center [208, 403] width 46 height 20
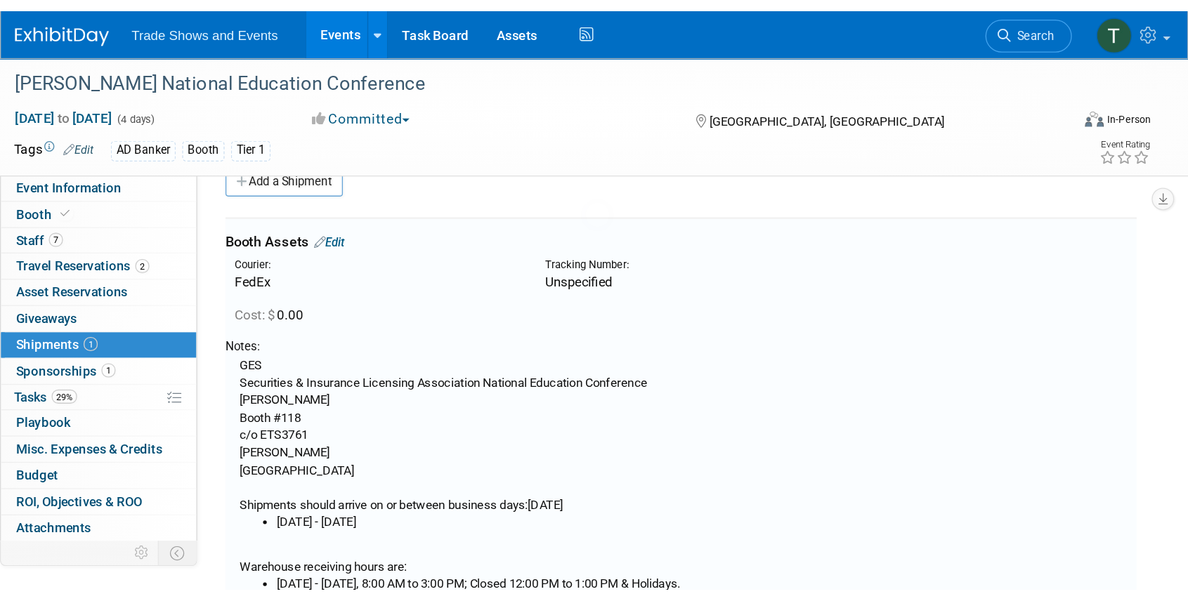
scroll to position [20, 0]
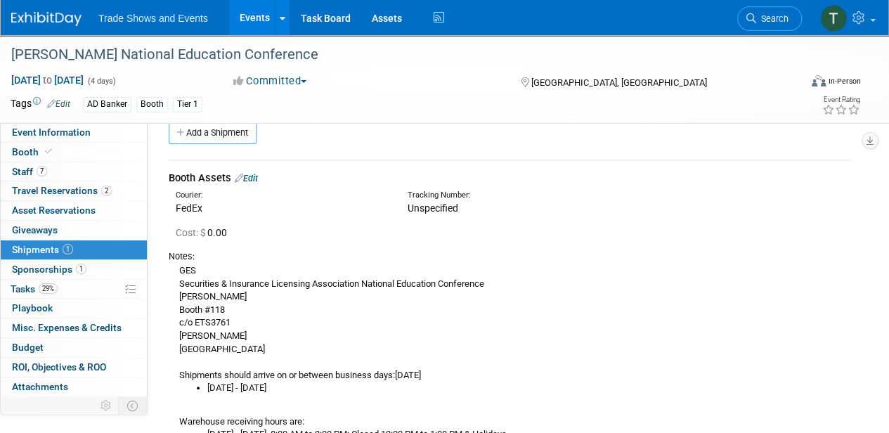
drag, startPoint x: 493, startPoint y: 408, endPoint x: 480, endPoint y: 395, distance: 18.9
click at [493, 408] on div "GES Securities & Insurance Licensing Association National Education Conference …" at bounding box center [509, 362] width 681 height 198
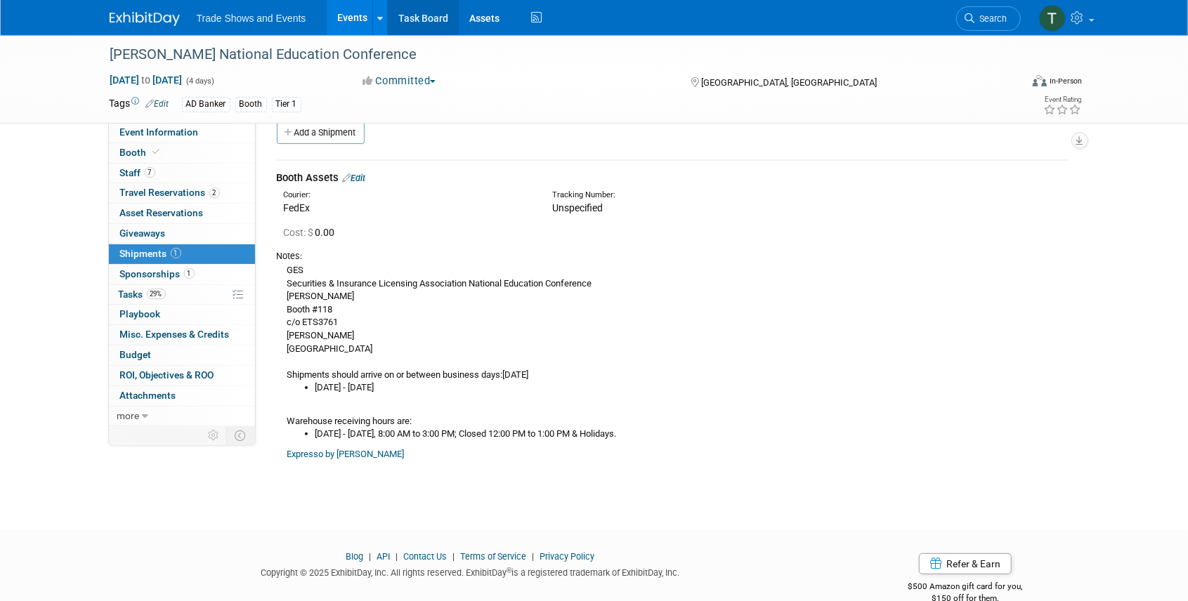
click at [440, 17] on link "Task Board" at bounding box center [423, 17] width 71 height 35
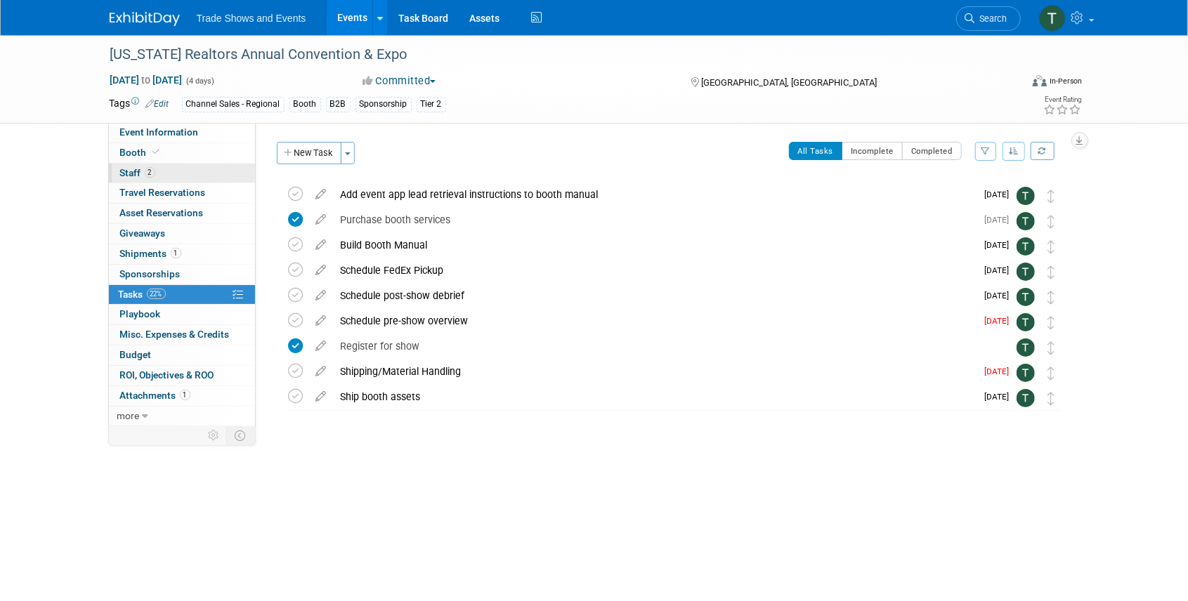
click at [184, 170] on link "2 Staff 2" at bounding box center [182, 174] width 146 height 20
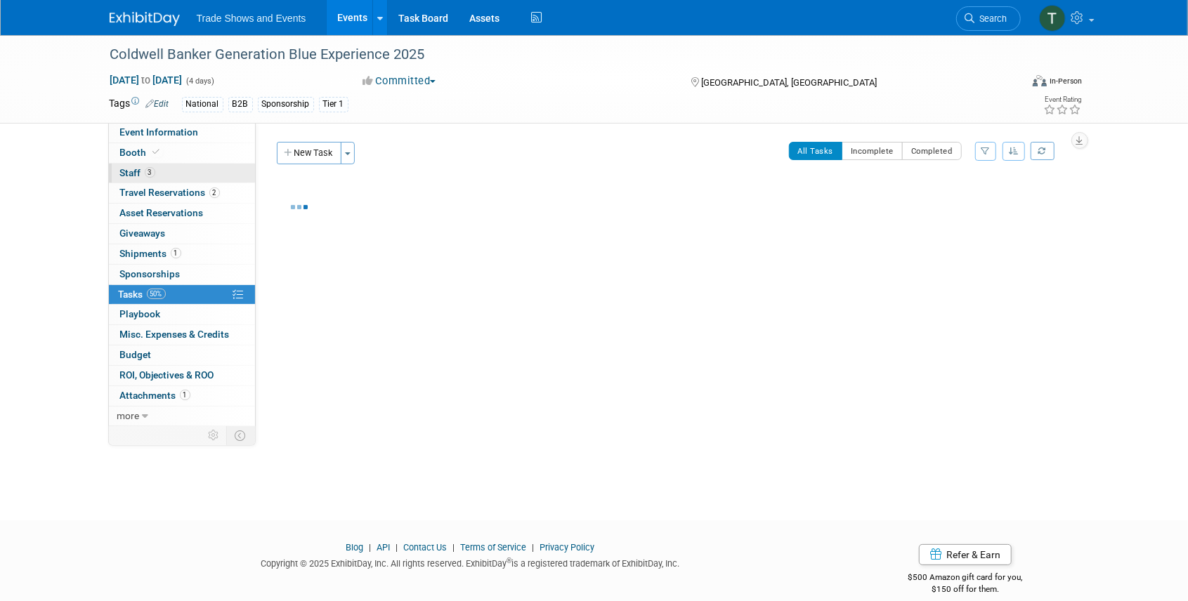
click at [152, 171] on span "3" at bounding box center [150, 172] width 11 height 11
